Goal: Transaction & Acquisition: Purchase product/service

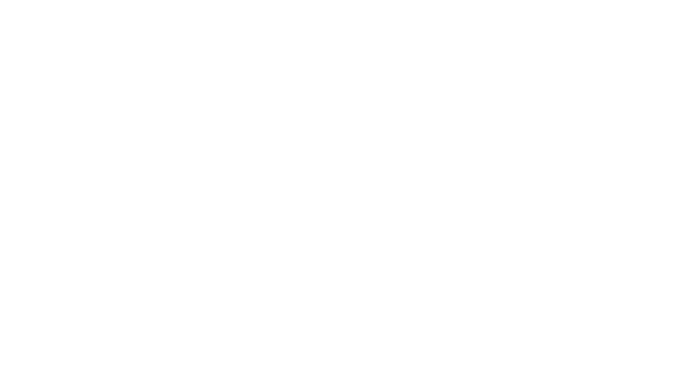
select select "*****"
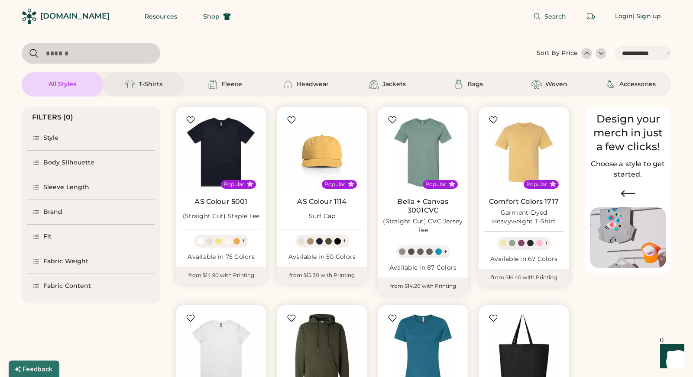
click at [140, 86] on div "T-Shirts" at bounding box center [151, 84] width 24 height 9
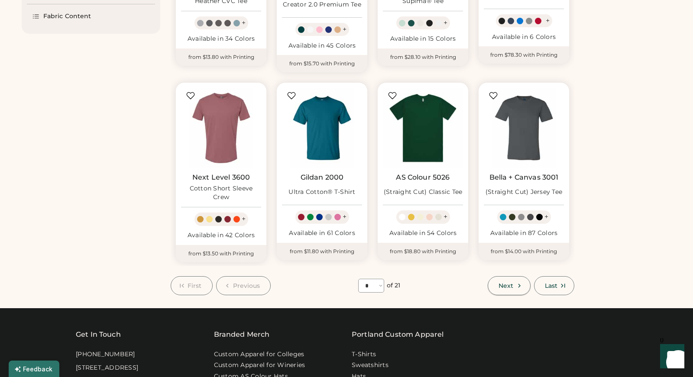
scroll to position [462, 0]
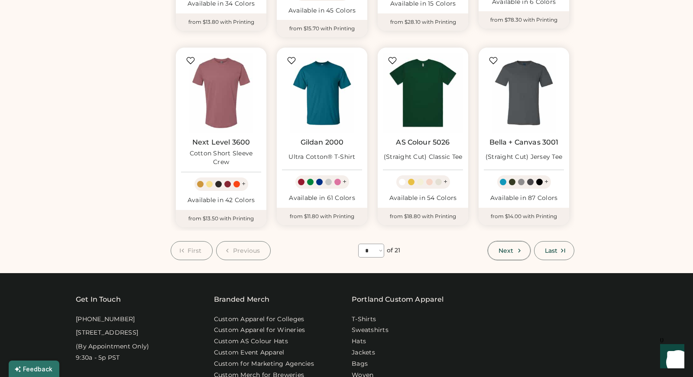
click at [506, 248] on span "Next" at bounding box center [505, 251] width 15 height 6
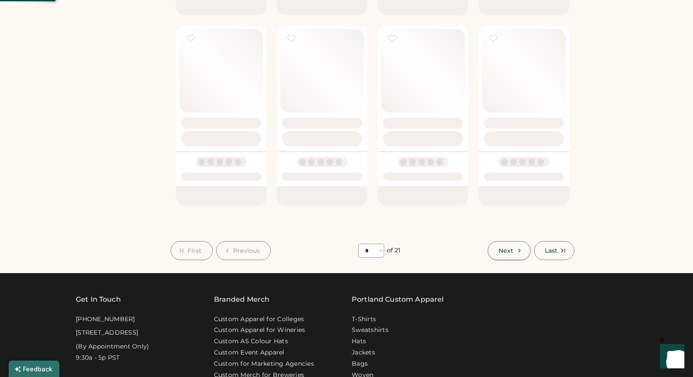
select select "*"
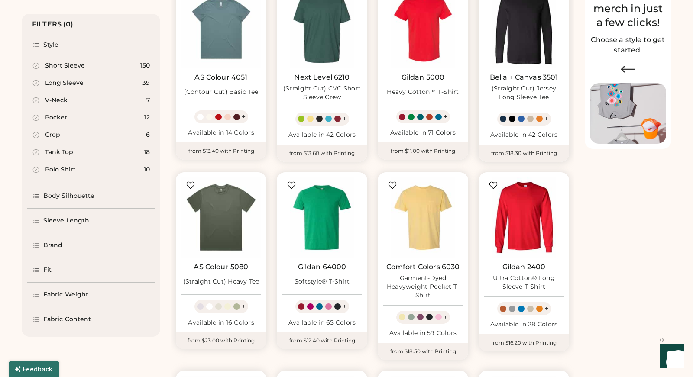
scroll to position [133, 0]
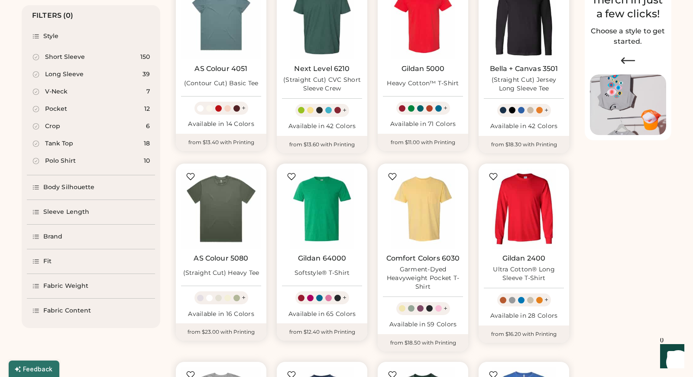
click at [312, 195] on img at bounding box center [322, 209] width 80 height 80
